Goal: Task Accomplishment & Management: Manage account settings

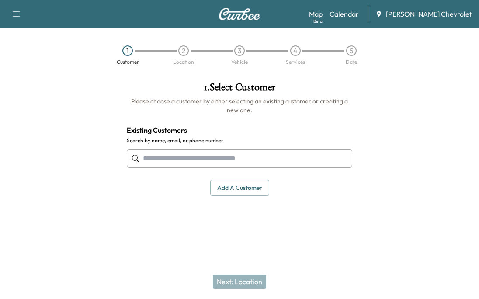
click at [354, 16] on link "Calendar" at bounding box center [343, 14] width 29 height 10
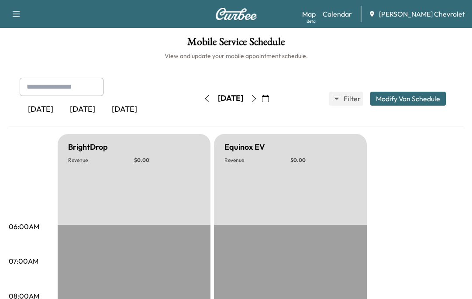
click at [262, 103] on button "button" at bounding box center [254, 99] width 15 height 14
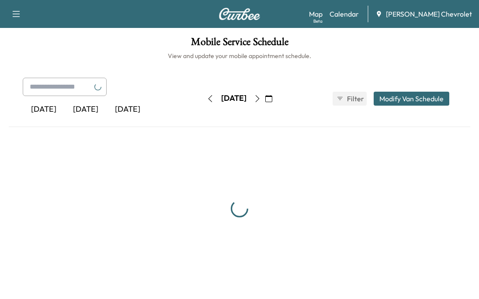
click at [265, 102] on button "button" at bounding box center [257, 99] width 15 height 14
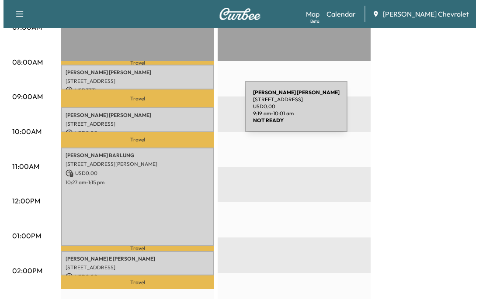
scroll to position [218, 0]
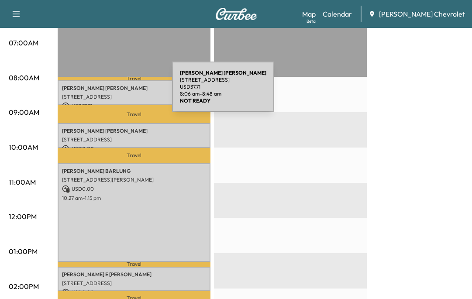
click at [107, 92] on div "[PERSON_NAME] [STREET_ADDRESS] USD 37.71 8:06 am - 8:48 am" at bounding box center [134, 92] width 153 height 25
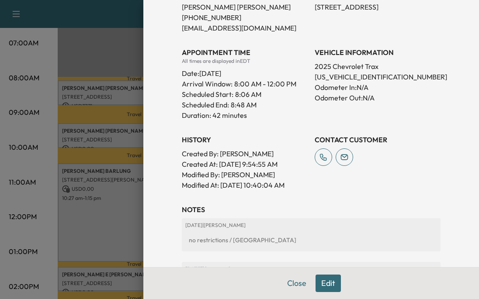
scroll to position [169, 0]
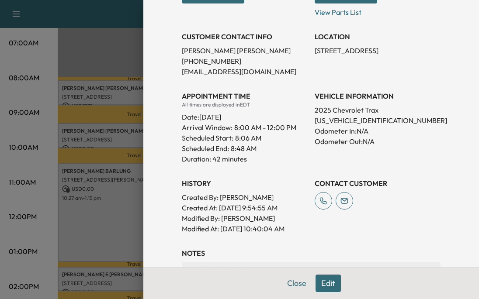
click at [342, 120] on p "[US_VEHICLE_IDENTIFICATION_NUMBER]" at bounding box center [377, 120] width 126 height 10
copy p "[US_VEHICLE_IDENTIFICATION_NUMBER]"
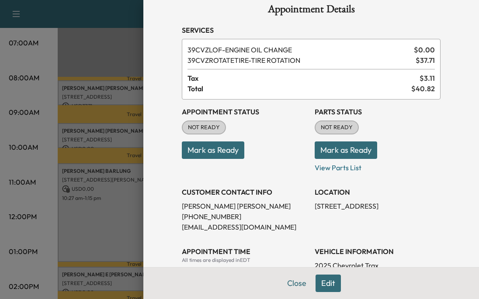
scroll to position [0, 0]
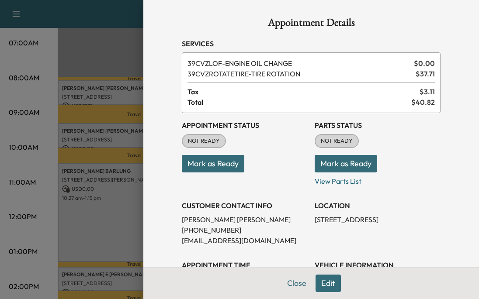
click at [211, 165] on button "Mark as Ready" at bounding box center [213, 163] width 62 height 17
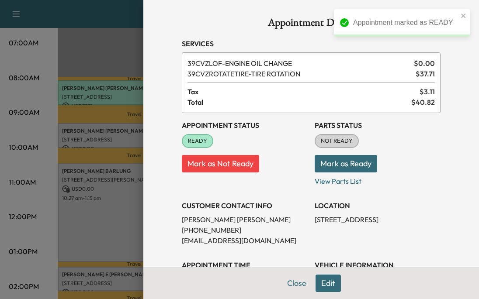
click at [328, 166] on button "Mark as Ready" at bounding box center [345, 163] width 62 height 17
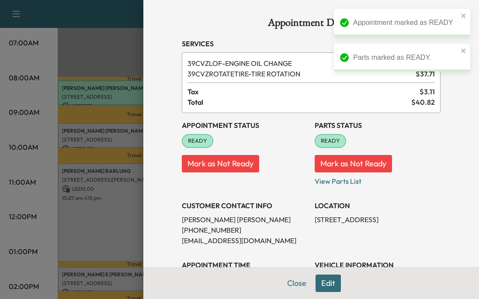
scroll to position [131, 0]
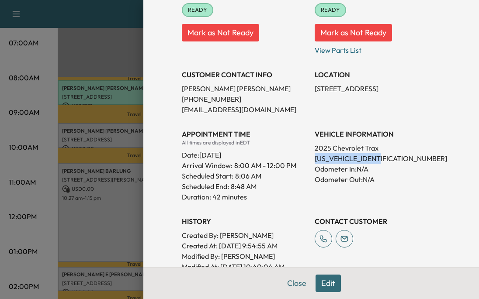
click at [298, 280] on button "Close" at bounding box center [296, 283] width 31 height 17
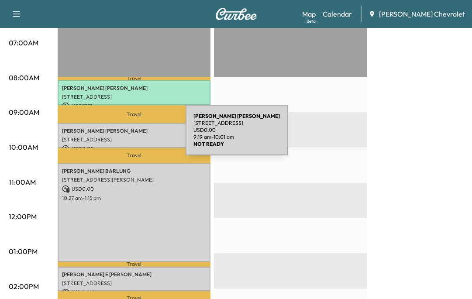
click at [120, 136] on p "[STREET_ADDRESS]" at bounding box center [134, 139] width 144 height 7
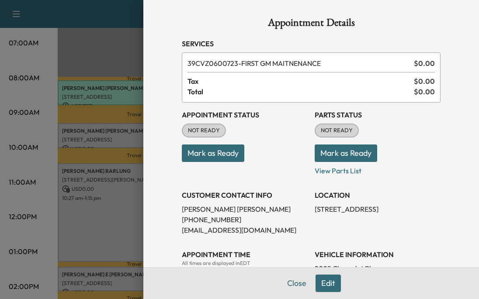
click at [204, 149] on button "Mark as Ready" at bounding box center [213, 153] width 62 height 17
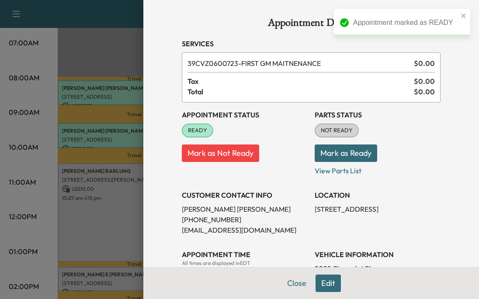
click at [321, 153] on button "Mark as Ready" at bounding box center [345, 153] width 62 height 17
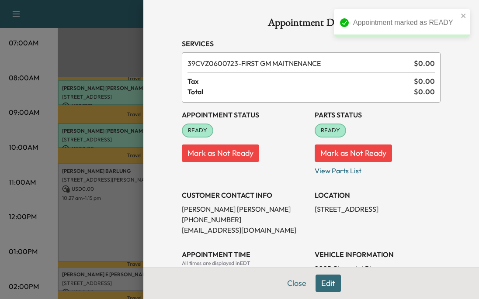
click at [182, 245] on div "APPOINTMENT TIME All times are displayed in EDT Date: [DATE] Arrival Window: 8:…" at bounding box center [245, 282] width 126 height 80
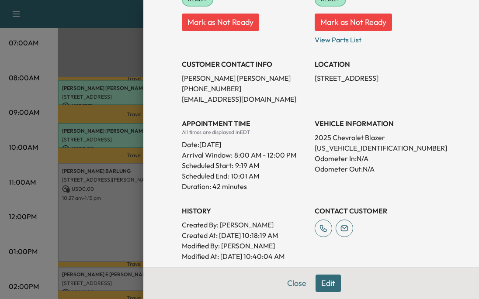
click at [289, 284] on button "Close" at bounding box center [296, 283] width 31 height 17
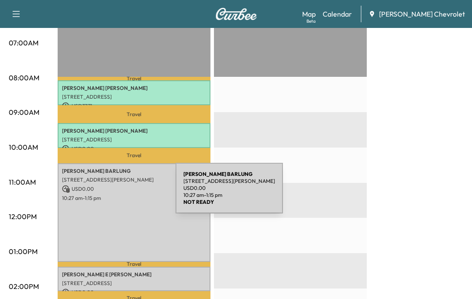
click at [110, 195] on p "10:27 am - 1:15 pm" at bounding box center [134, 198] width 144 height 7
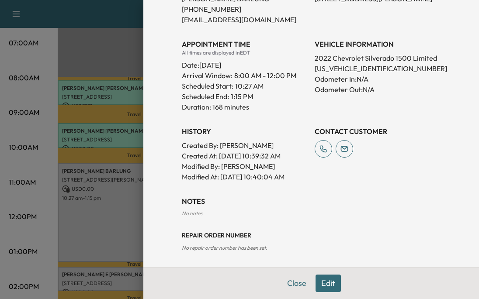
scroll to position [234, 0]
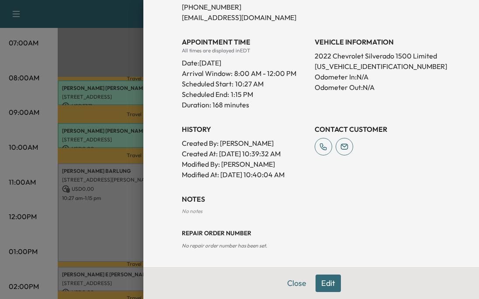
click at [357, 66] on p "[US_VEHICLE_IDENTIFICATION_NUMBER]" at bounding box center [377, 66] width 126 height 10
copy p "[US_VEHICLE_IDENTIFICATION_NUMBER]"
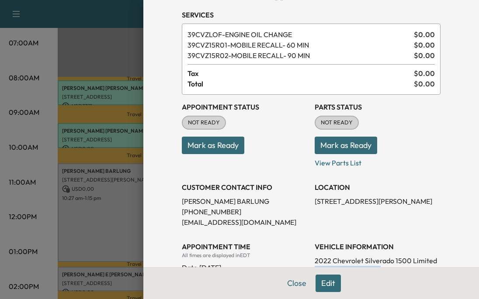
scroll to position [0, 0]
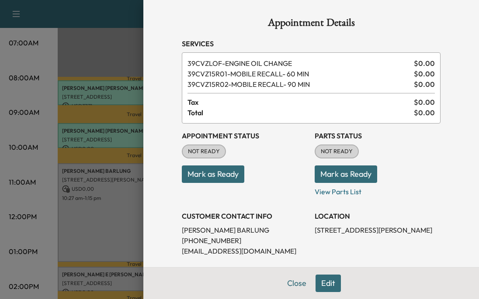
click at [209, 175] on button "Mark as Ready" at bounding box center [213, 173] width 62 height 17
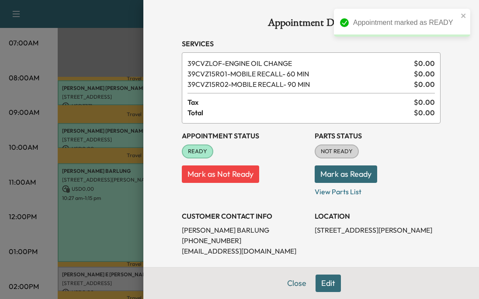
click at [355, 176] on button "Mark as Ready" at bounding box center [345, 173] width 62 height 17
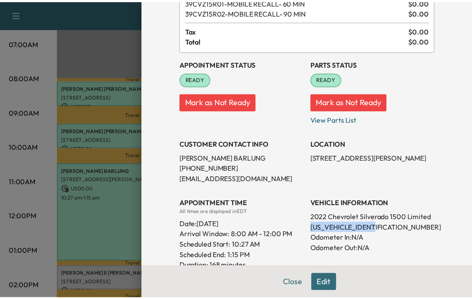
scroll to position [131, 0]
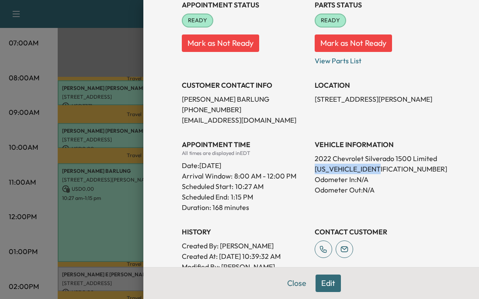
click at [284, 288] on button "Close" at bounding box center [296, 283] width 31 height 17
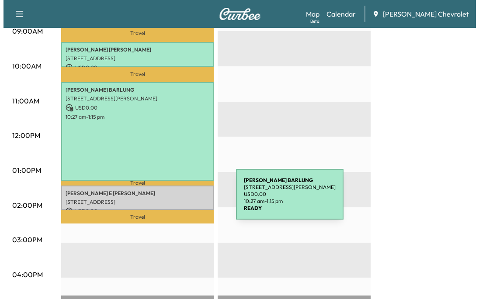
scroll to position [393, 0]
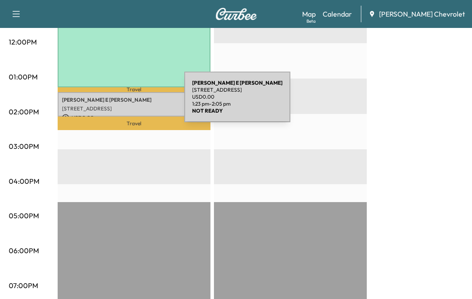
click at [119, 105] on p "[STREET_ADDRESS]" at bounding box center [134, 108] width 144 height 7
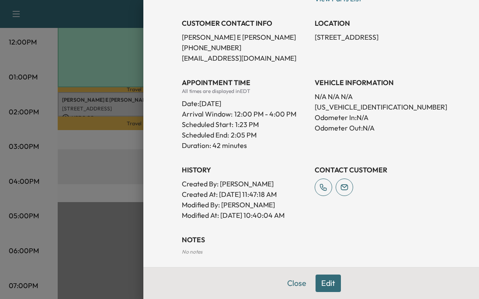
scroll to position [213, 0]
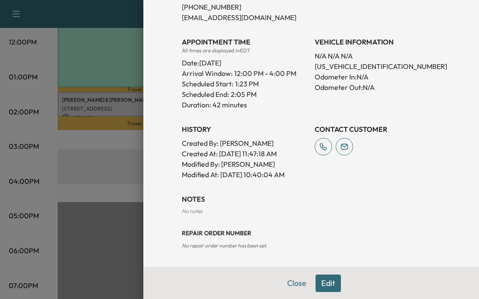
click at [330, 68] on p "[US_VEHICLE_IDENTIFICATION_NUMBER]" at bounding box center [377, 66] width 126 height 10
copy p "[US_VEHICLE_IDENTIFICATION_NUMBER]"
